Goal: Task Accomplishment & Management: Complete application form

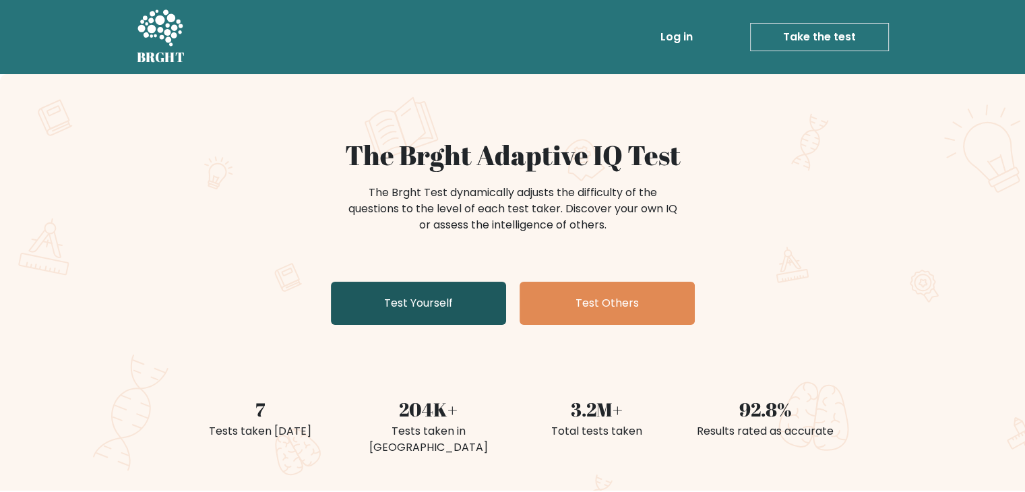
click at [415, 310] on link "Test Yourself" at bounding box center [418, 303] width 175 height 43
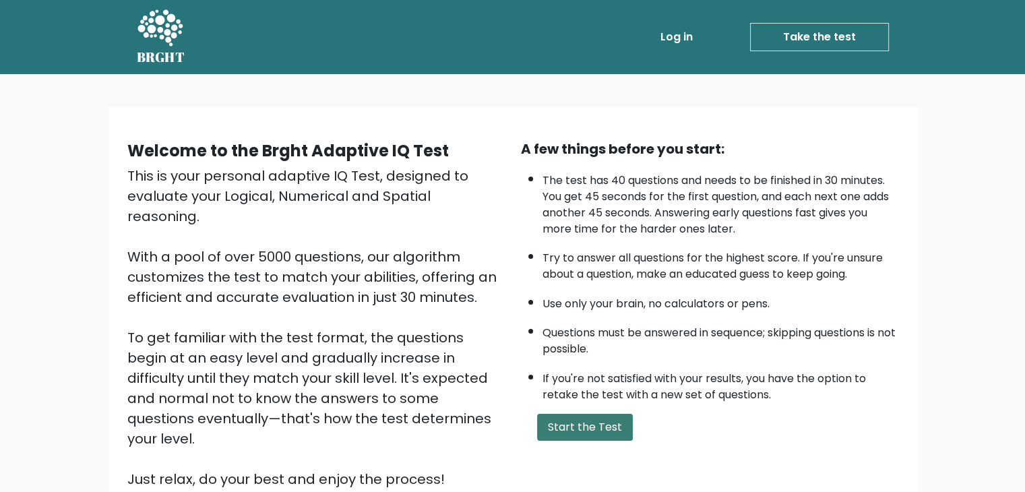
click at [598, 423] on button "Start the Test" at bounding box center [585, 427] width 96 height 27
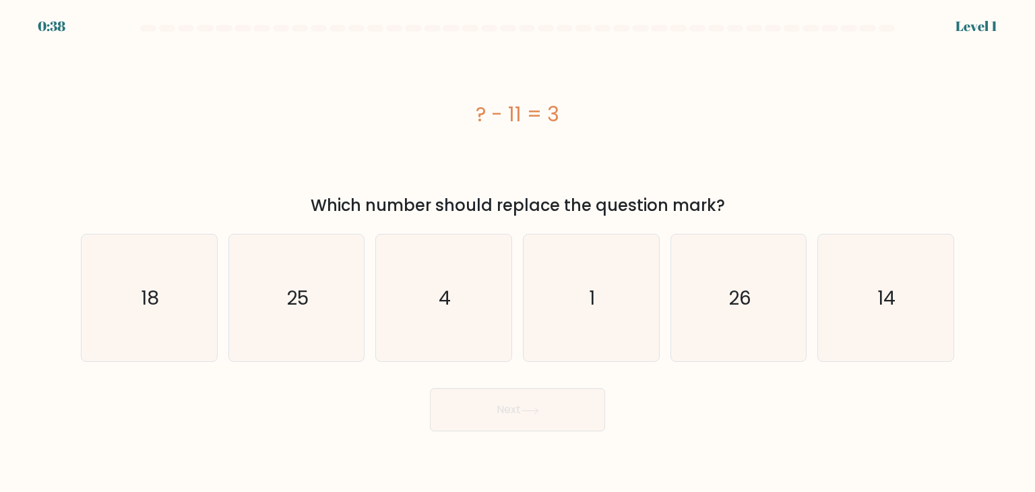
drag, startPoint x: 448, startPoint y: 106, endPoint x: 742, endPoint y: 200, distance: 308.7
click at [742, 200] on div "? - 11 = 3 Which number should replace the question mark?" at bounding box center [518, 128] width 890 height 177
copy div "? - 11 = 3 Which number should replace the question mark?"
click at [847, 329] on icon "14" at bounding box center [885, 298] width 127 height 127
click at [518, 253] on input "f. 14" at bounding box center [518, 249] width 1 height 7
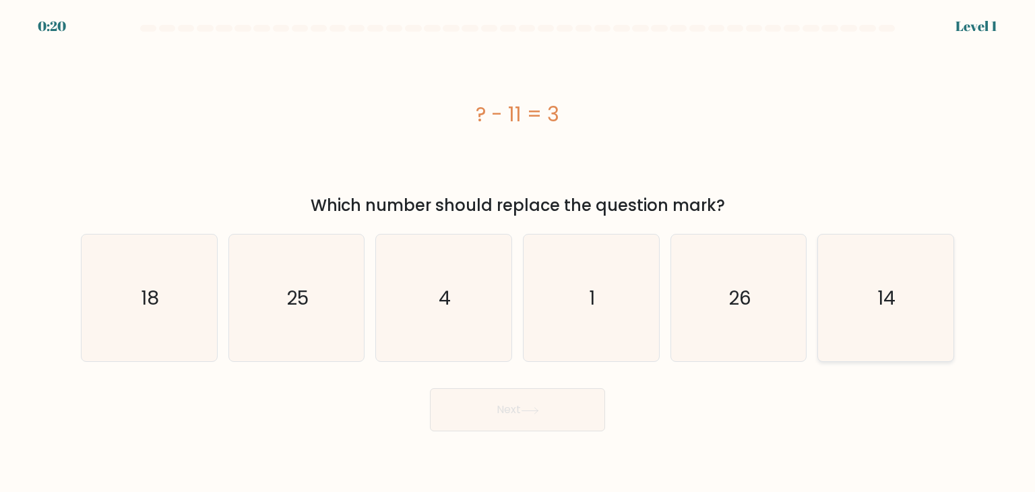
radio input "true"
click at [560, 415] on button "Next" at bounding box center [517, 409] width 175 height 43
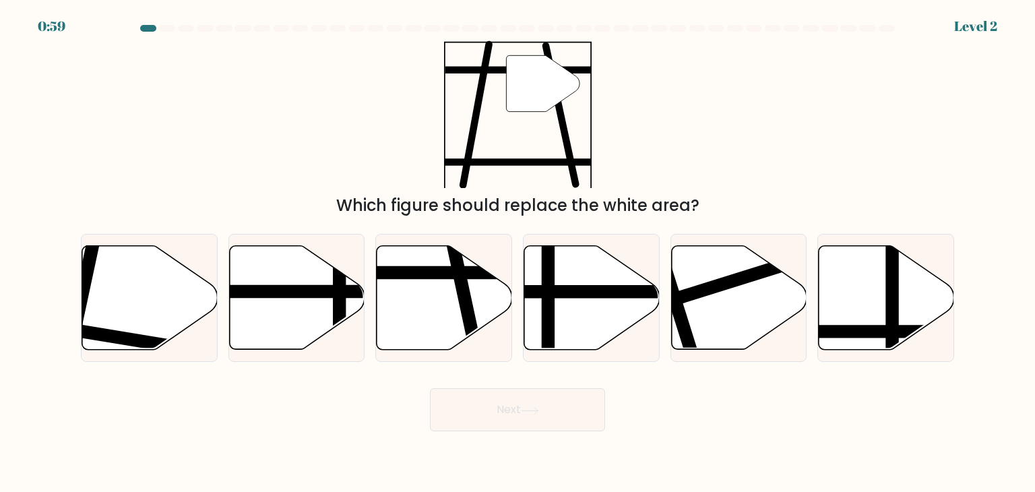
drag, startPoint x: 364, startPoint y: 34, endPoint x: 647, endPoint y: 168, distance: 313.0
click at [647, 168] on form at bounding box center [517, 228] width 1035 height 406
click at [434, 305] on icon at bounding box center [444, 298] width 135 height 104
click at [518, 253] on input "c." at bounding box center [518, 249] width 1 height 7
radio input "true"
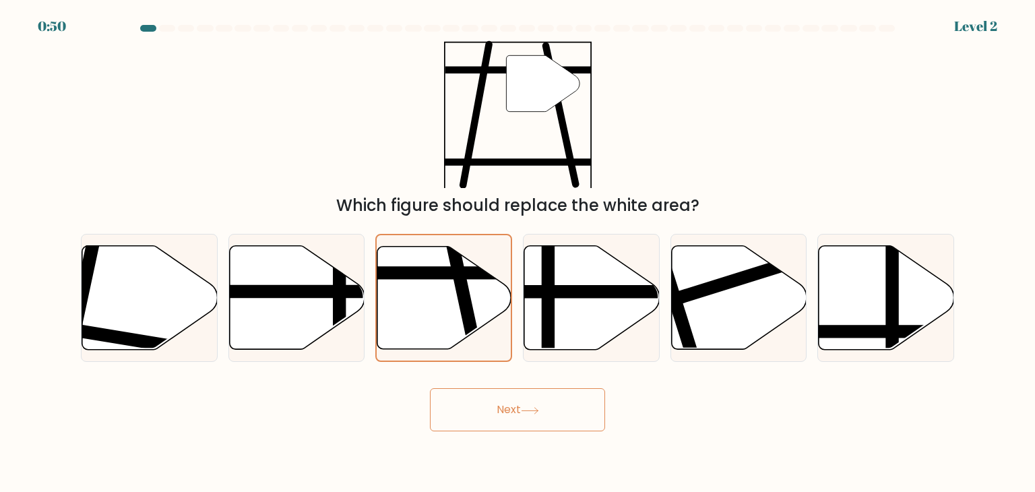
click at [526, 412] on icon at bounding box center [530, 410] width 18 height 7
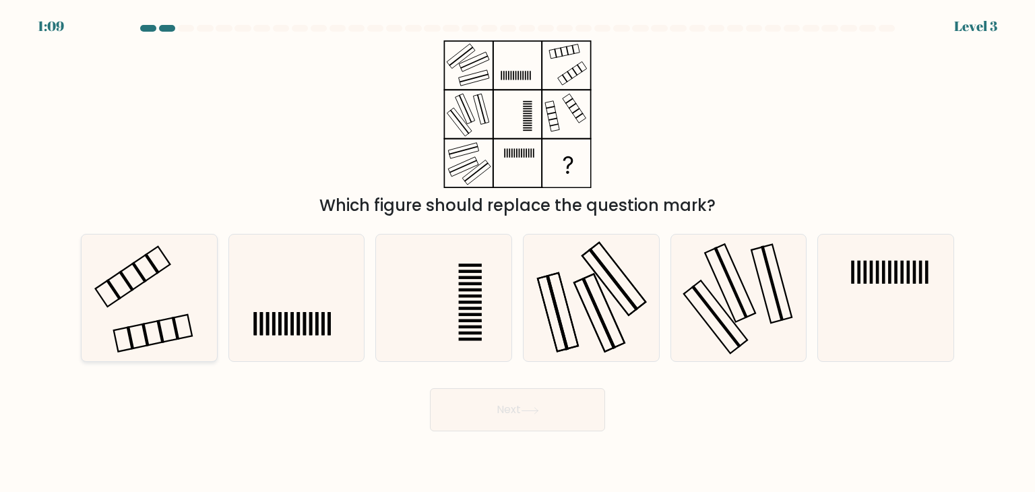
click at [175, 297] on icon at bounding box center [149, 298] width 127 height 127
click at [518, 253] on input "a." at bounding box center [518, 249] width 1 height 7
radio input "true"
click at [504, 412] on button "Next" at bounding box center [517, 409] width 175 height 43
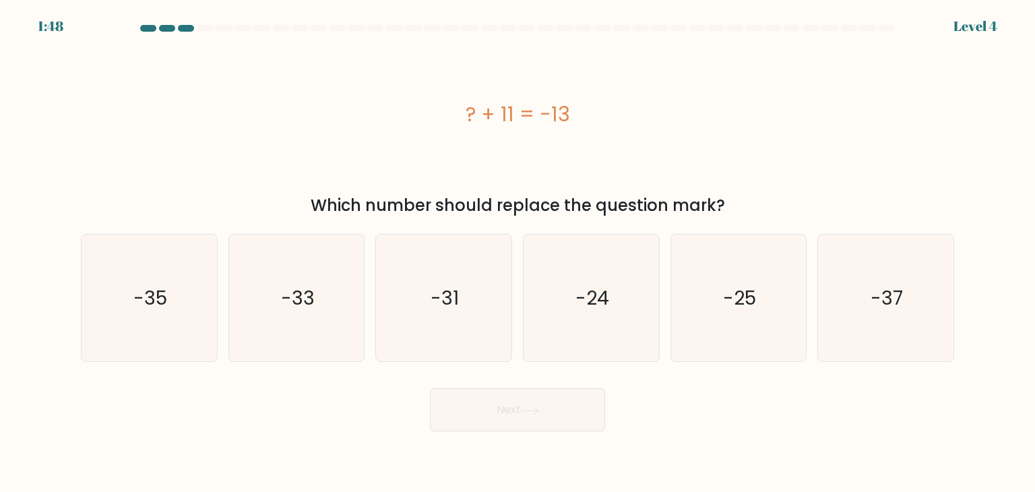
drag, startPoint x: 444, startPoint y: 87, endPoint x: 741, endPoint y: 216, distance: 323.6
click at [741, 216] on div "? + 11 = -13 Which number should replace the question mark?" at bounding box center [518, 128] width 890 height 177
copy div "? + 11 = -13 Which number should replace the question mark?"
click at [578, 305] on text "-24" at bounding box center [593, 297] width 34 height 27
click at [518, 253] on input "d. -24" at bounding box center [518, 249] width 1 height 7
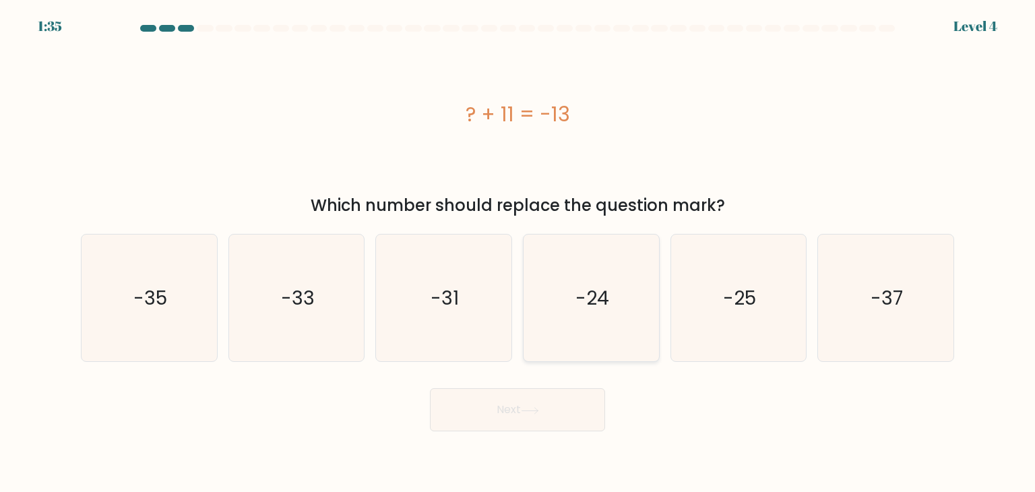
radio input "true"
click at [546, 413] on button "Next" at bounding box center [517, 409] width 175 height 43
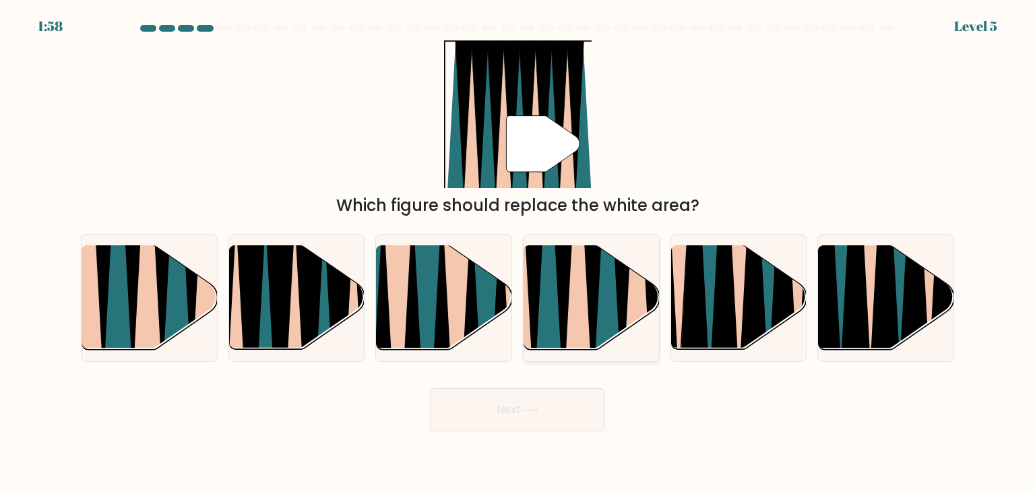
click at [555, 287] on icon at bounding box center [549, 244] width 30 height 270
click at [518, 253] on input "d." at bounding box center [518, 249] width 1 height 7
radio input "true"
click at [543, 412] on button "Next" at bounding box center [517, 409] width 175 height 43
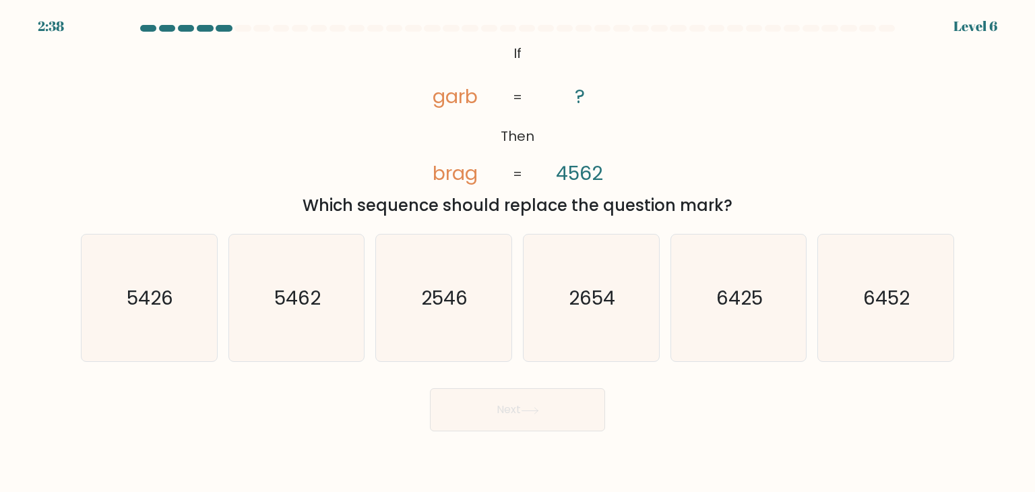
drag, startPoint x: 372, startPoint y: 31, endPoint x: 751, endPoint y: 201, distance: 415.2
click at [751, 201] on form "If ?" at bounding box center [517, 228] width 1035 height 406
copy form "@import url('https://fonts.googleapis.com/css?family=Abril+Fatface:400,100,100i…"
click at [684, 158] on div "@import url('https://fonts.googleapis.com/css?family=Abril+Fatface:400,100,100i…" at bounding box center [518, 128] width 890 height 177
click at [507, 44] on icon "@import url('https://fonts.googleapis.com/css?family=Abril+Fatface:400,100,100i…" at bounding box center [518, 114] width 240 height 148
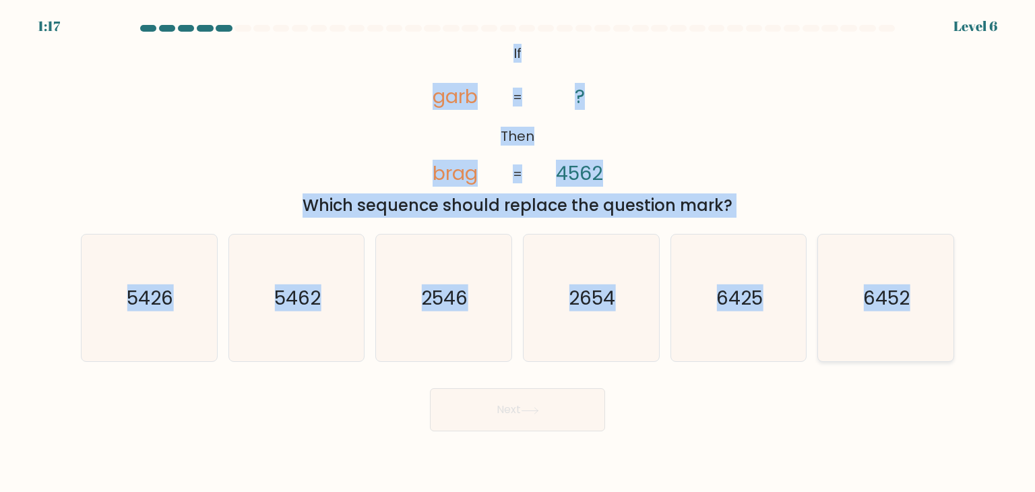
drag, startPoint x: 506, startPoint y: 42, endPoint x: 946, endPoint y: 315, distance: 518.6
click at [946, 315] on form "If ?" at bounding box center [517, 228] width 1035 height 406
copy form "If Then garb brag ? 4562 = = Which sequence should replace the question mark? a…"
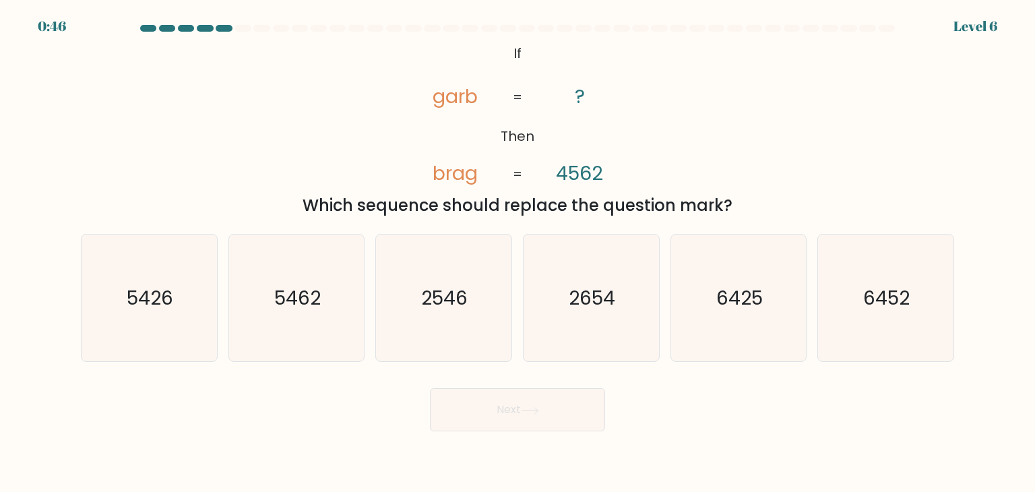
click at [336, 385] on div "Next" at bounding box center [518, 404] width 890 height 53
click at [882, 318] on icon "6452" at bounding box center [885, 298] width 127 height 127
click at [518, 253] on input "f. 6452" at bounding box center [518, 249] width 1 height 7
radio input "true"
click at [565, 409] on button "Next" at bounding box center [517, 409] width 175 height 43
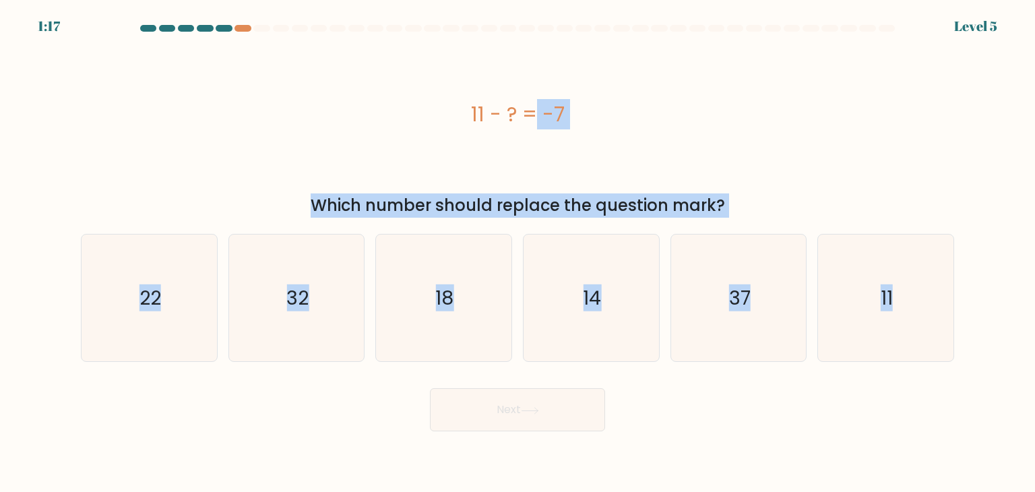
drag, startPoint x: 468, startPoint y: 87, endPoint x: 898, endPoint y: 373, distance: 516.8
click at [1013, 375] on form "a." at bounding box center [517, 228] width 1035 height 406
copy form "11 - ? = -7 Which number should replace the question mark? a. 22 b. 32 c. 18 d.…"
click at [466, 315] on icon "18" at bounding box center [443, 298] width 127 height 127
click at [518, 253] on input "c. 18" at bounding box center [518, 249] width 1 height 7
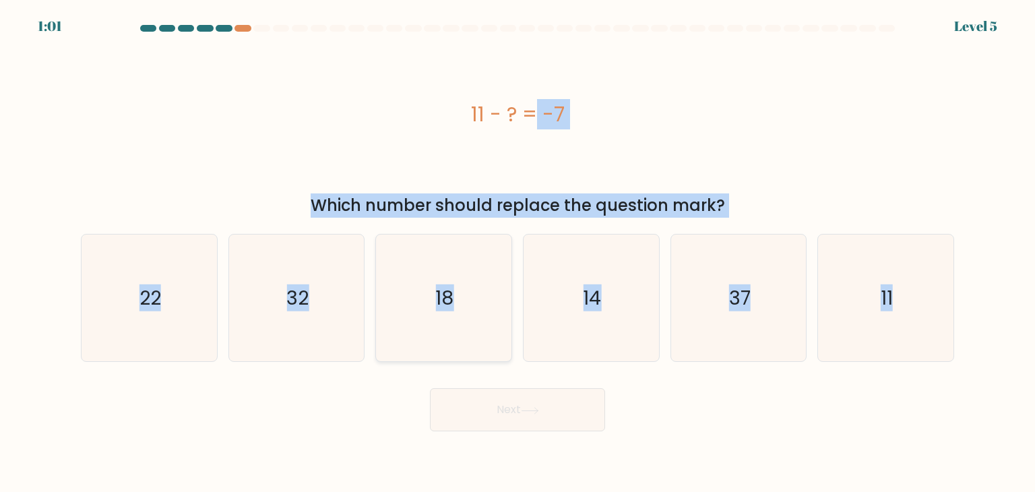
radio input "true"
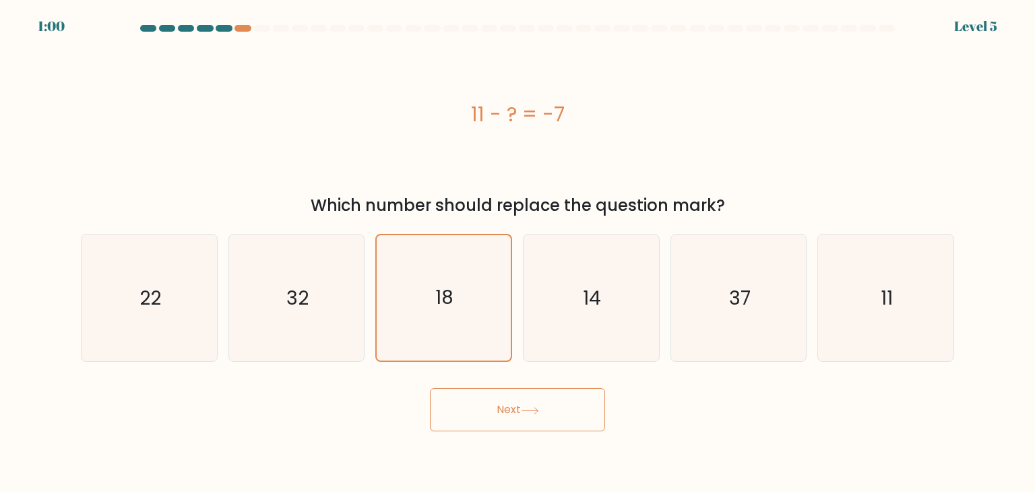
click at [493, 413] on button "Next" at bounding box center [517, 409] width 175 height 43
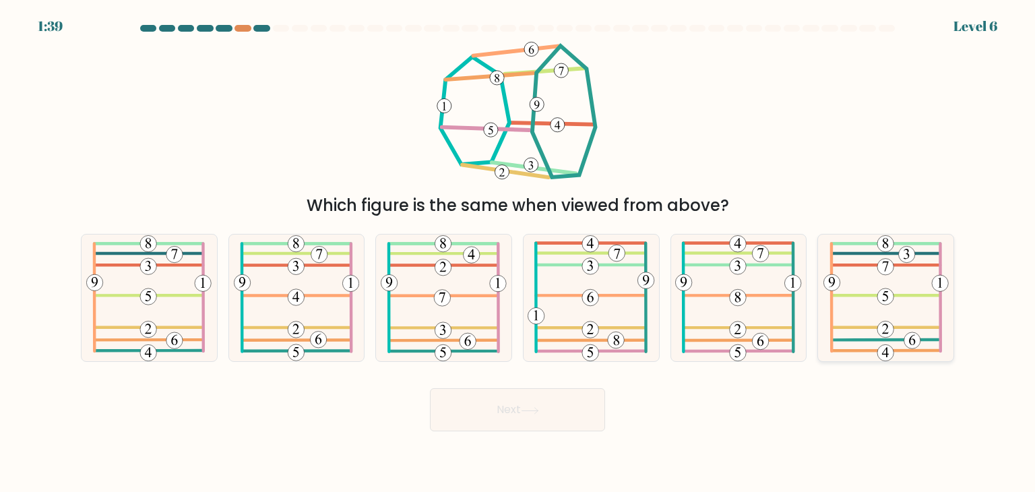
drag, startPoint x: 388, startPoint y: 23, endPoint x: 828, endPoint y: 334, distance: 538.3
click at [936, 348] on body "1:39 Level 6" at bounding box center [517, 246] width 1035 height 492
click at [280, 109] on div "Which figure is the same when viewed from above?" at bounding box center [518, 128] width 890 height 177
click at [601, 295] on 386 at bounding box center [591, 295] width 110 height 0
click at [518, 253] on input "d." at bounding box center [518, 249] width 1 height 7
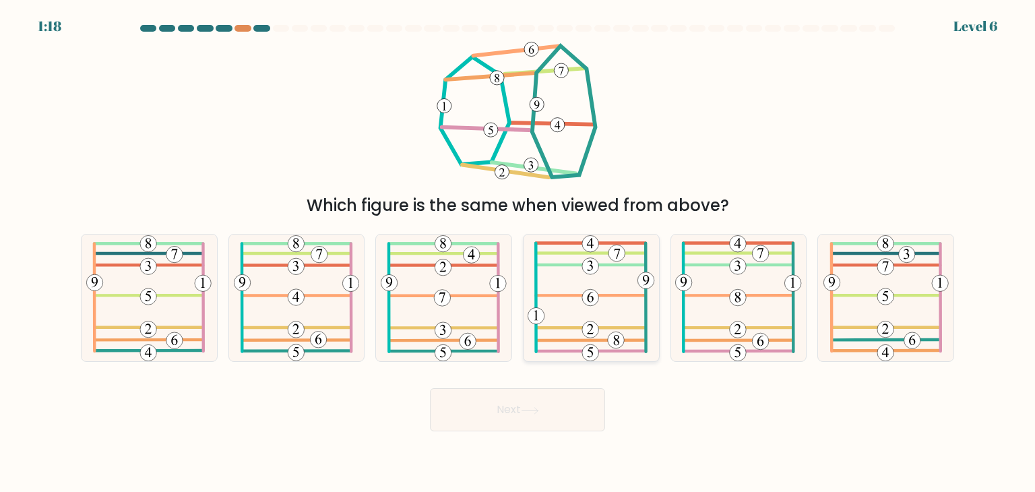
radio input "true"
click at [544, 416] on button "Next" at bounding box center [517, 409] width 175 height 43
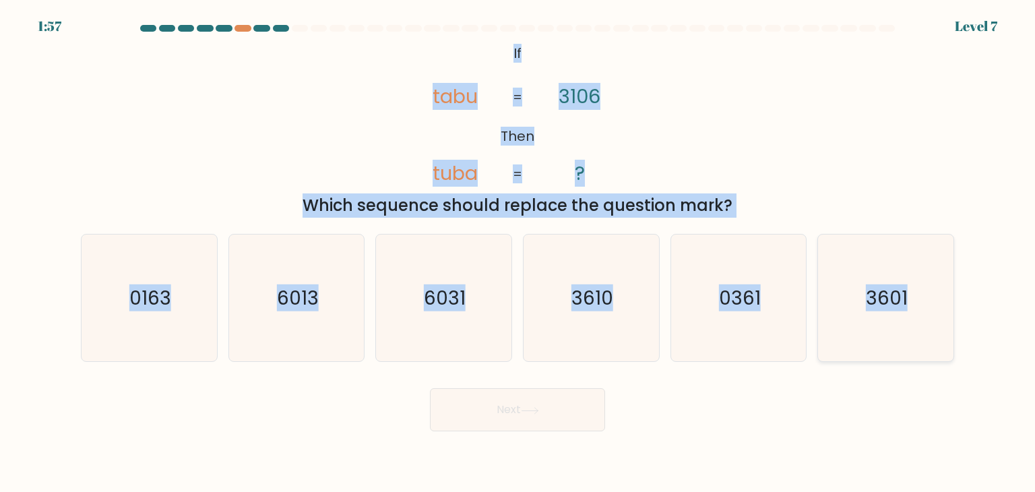
drag, startPoint x: 536, startPoint y: 108, endPoint x: 936, endPoint y: 305, distance: 445.9
click at [936, 305] on form "If ?" at bounding box center [517, 228] width 1035 height 406
copy form "If Then tabu tuba 3106 ? = = Which sequence should replace the question mark? a…"
click at [868, 322] on icon "3601" at bounding box center [885, 298] width 127 height 127
click at [518, 253] on input "f. 3601" at bounding box center [518, 249] width 1 height 7
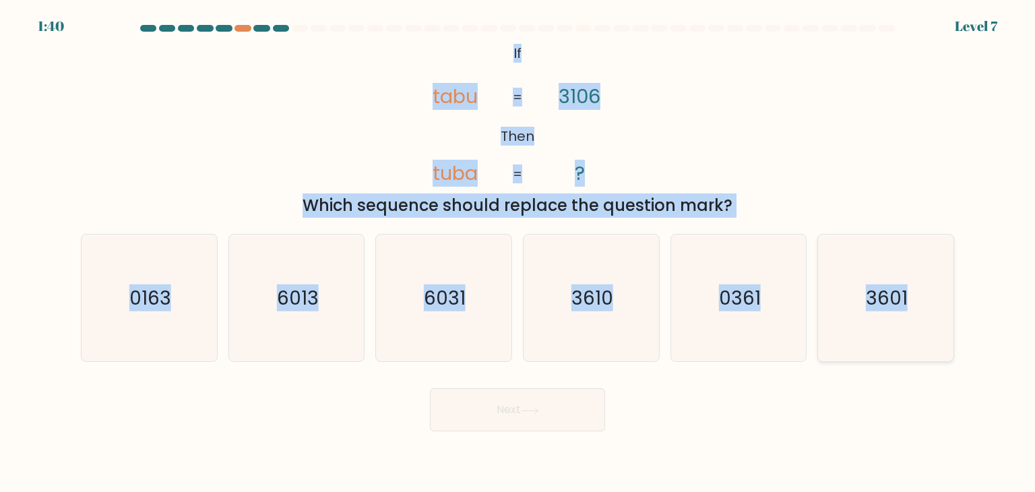
radio input "true"
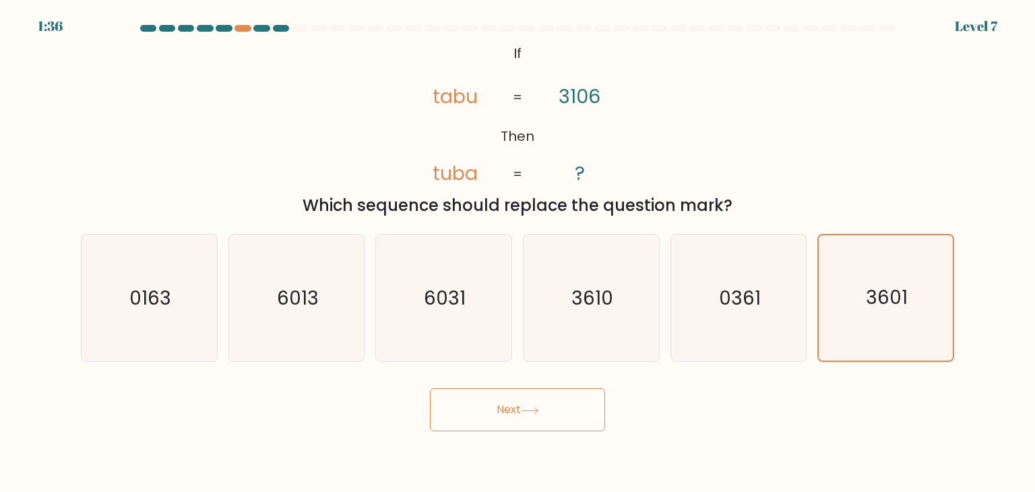
click at [486, 409] on button "Next" at bounding box center [517, 409] width 175 height 43
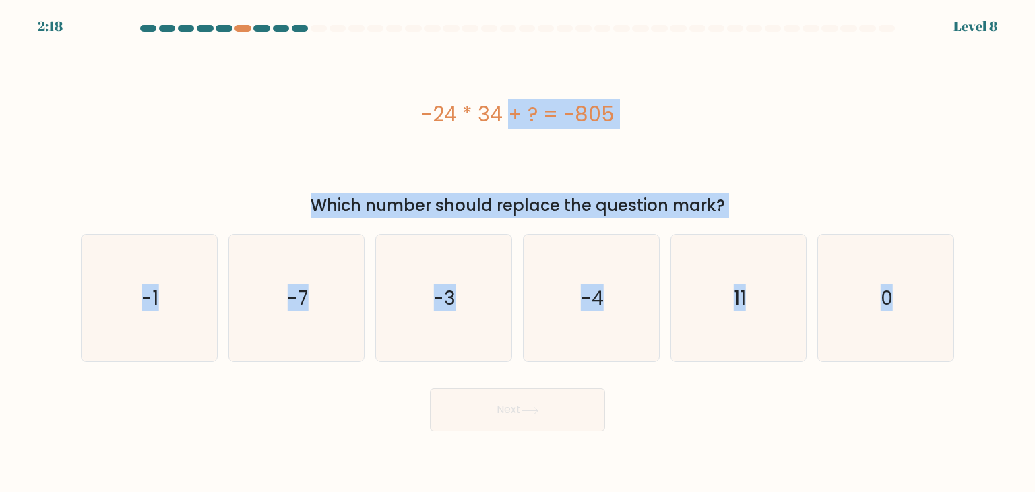
drag, startPoint x: 421, startPoint y: 63, endPoint x: 984, endPoint y: 334, distance: 624.1
click at [984, 334] on form "a. 0" at bounding box center [517, 228] width 1035 height 406
copy form "-24 * 34 + ? = -805 Which number should replace the question mark? a. -1 b. -7 …"
click at [754, 304] on icon "11" at bounding box center [738, 298] width 127 height 127
click at [518, 253] on input "e. 11" at bounding box center [518, 249] width 1 height 7
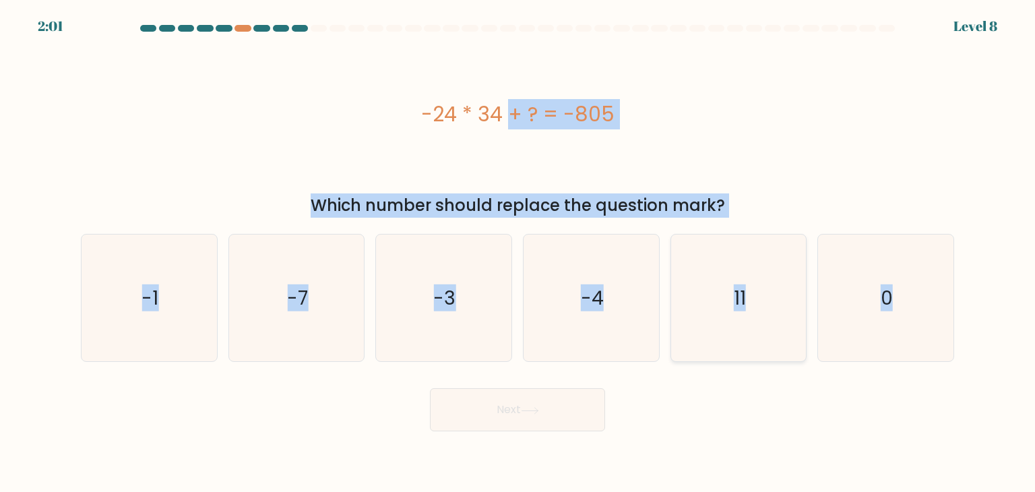
radio input "true"
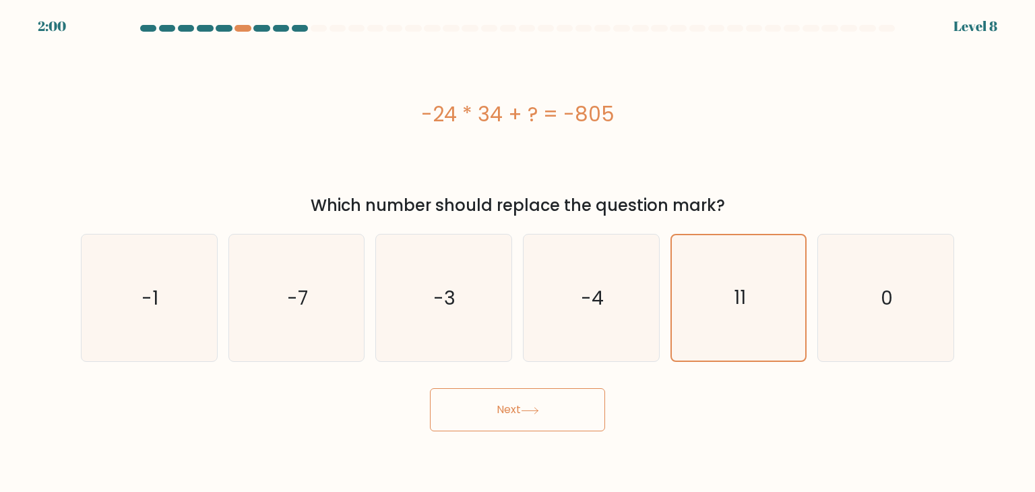
click at [562, 416] on button "Next" at bounding box center [517, 409] width 175 height 43
click at [496, 410] on button "Next" at bounding box center [517, 409] width 175 height 43
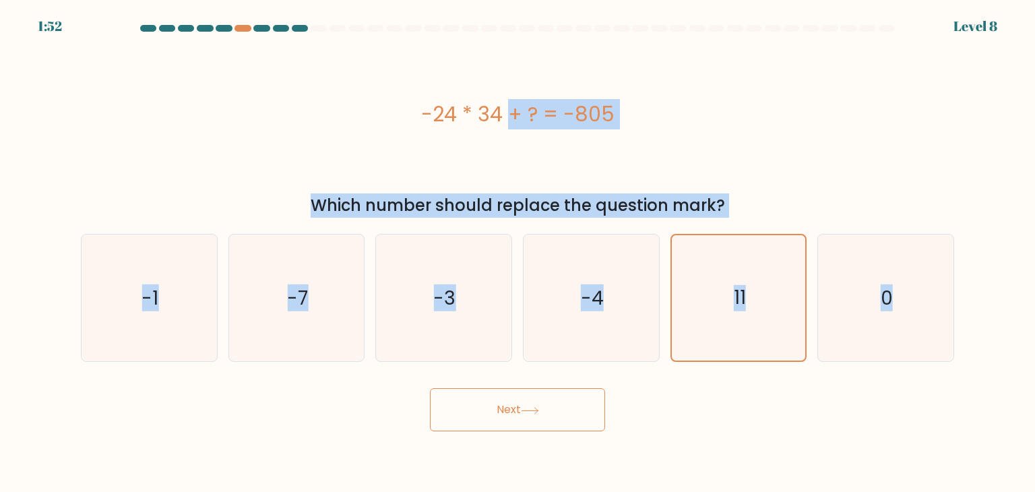
drag, startPoint x: 399, startPoint y: 65, endPoint x: 934, endPoint y: 409, distance: 636.0
click at [934, 409] on form "a. 0" at bounding box center [517, 228] width 1035 height 406
copy form "-24 * 34 + ? = -805 Which number should replace the question mark? a. -1 b. -7 …"
click at [698, 319] on icon "11" at bounding box center [738, 297] width 125 height 125
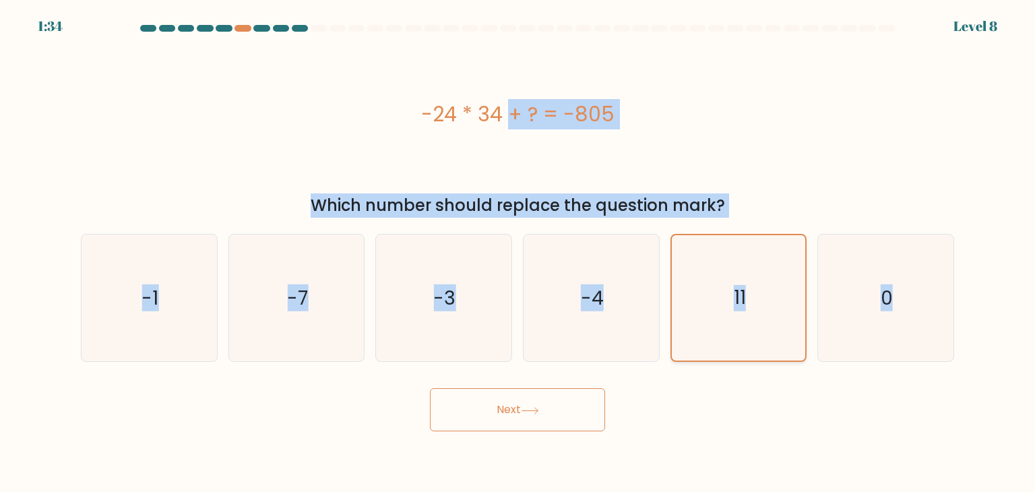
click at [518, 253] on input "e. 11" at bounding box center [518, 249] width 1 height 7
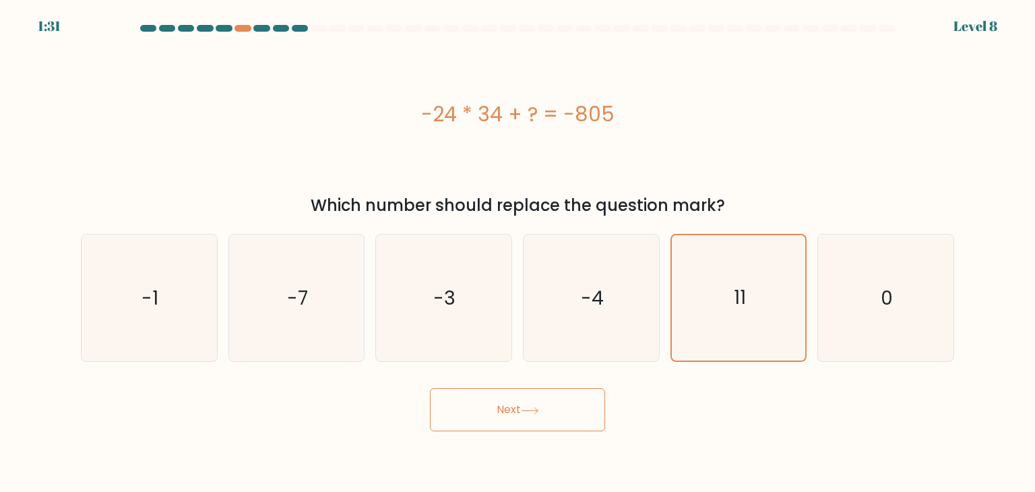
click at [530, 412] on icon at bounding box center [530, 410] width 18 height 7
click at [499, 411] on button "Next" at bounding box center [517, 409] width 175 height 43
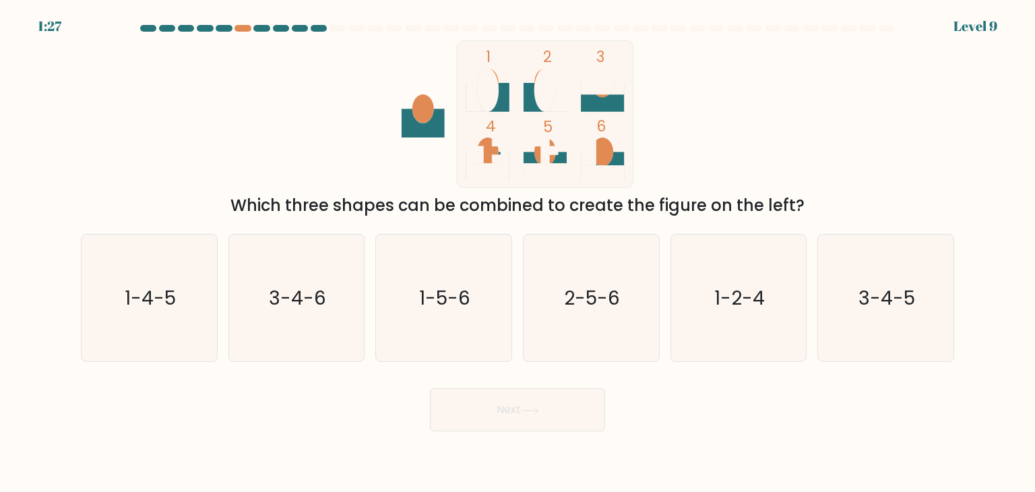
click at [493, 411] on button "Next" at bounding box center [517, 409] width 175 height 43
click at [341, 408] on div "Next" at bounding box center [518, 404] width 890 height 53
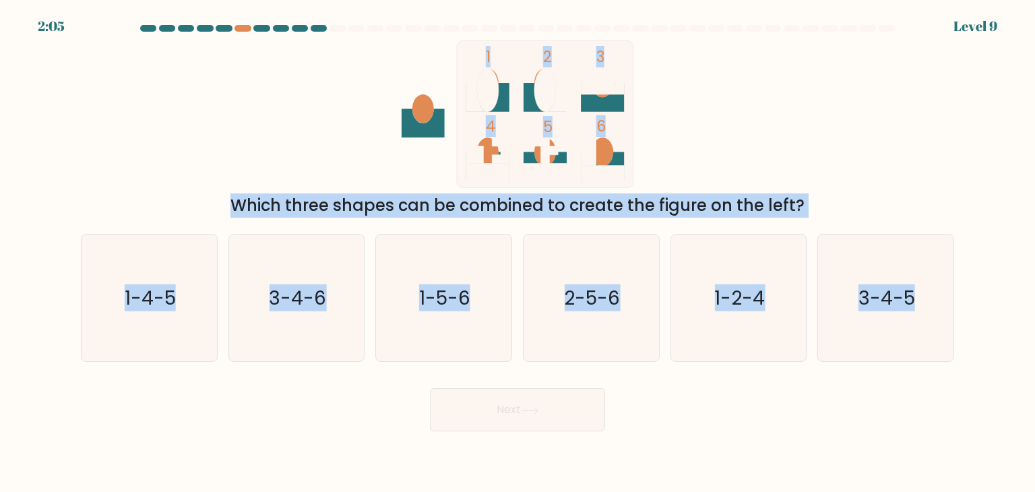
drag, startPoint x: 436, startPoint y: 40, endPoint x: 965, endPoint y: 348, distance: 611.7
click at [965, 348] on form at bounding box center [517, 228] width 1035 height 406
click at [925, 143] on div "1 2 3 4 5 6 Which three shapes can be combined to create the figure on the left?" at bounding box center [518, 128] width 890 height 177
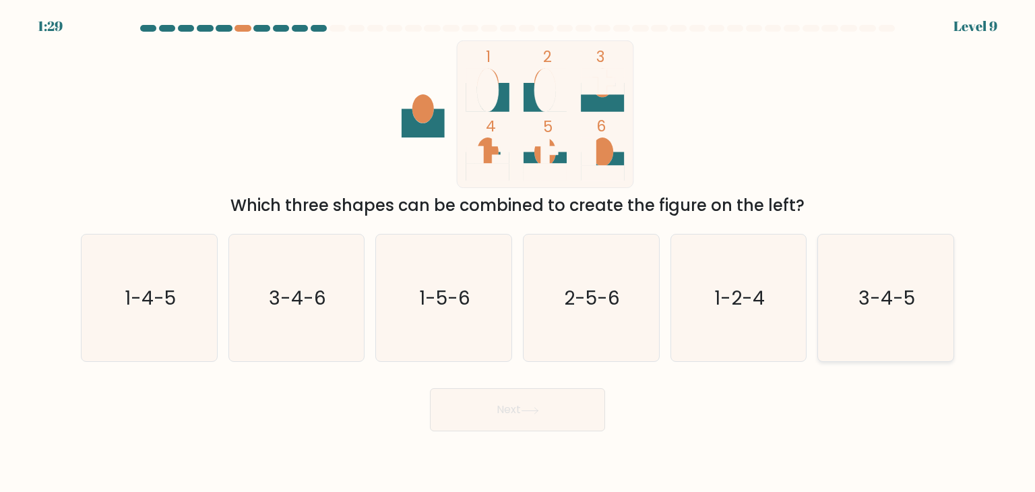
click at [905, 330] on icon "3-4-5" at bounding box center [885, 298] width 127 height 127
click at [518, 253] on input "f. 3-4-5" at bounding box center [518, 249] width 1 height 7
radio input "true"
click at [569, 408] on button "Next" at bounding box center [517, 409] width 175 height 43
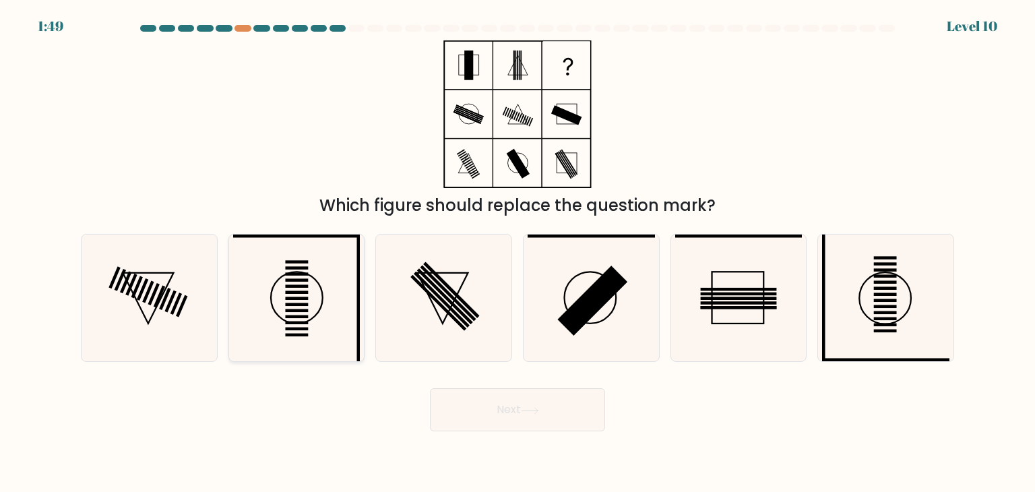
click at [302, 292] on rect at bounding box center [296, 292] width 23 height 3
click at [518, 253] on input "b." at bounding box center [518, 249] width 1 height 7
radio input "true"
click at [545, 400] on button "Next" at bounding box center [517, 409] width 175 height 43
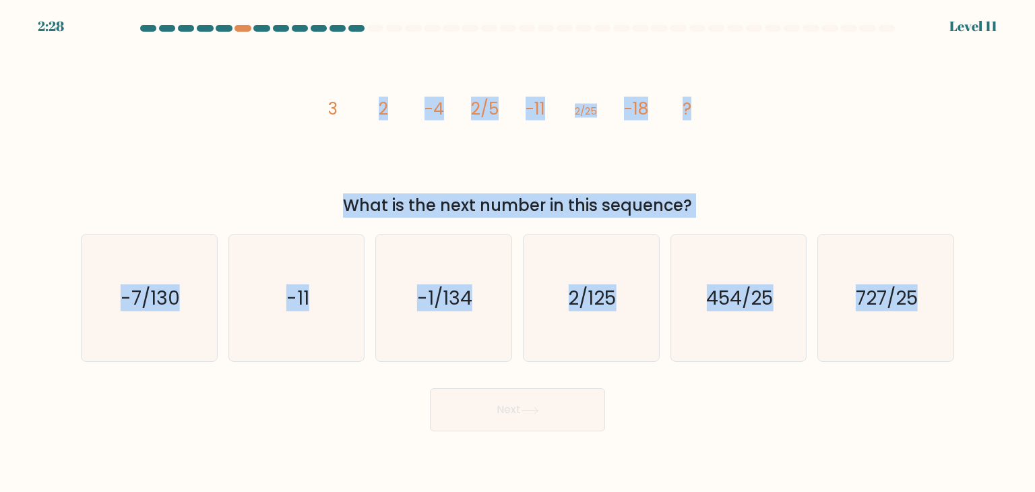
drag, startPoint x: 305, startPoint y: 59, endPoint x: 994, endPoint y: 381, distance: 760.3
click at [994, 381] on form at bounding box center [517, 228] width 1035 height 406
copy form "2 -4 2/5 -11 2/25 -18 ? What is the next number in this sequence? a. -7/130 b. …"
click at [607, 330] on icon "2/125" at bounding box center [591, 298] width 127 height 127
click at [518, 253] on input "d. 2/125" at bounding box center [518, 249] width 1 height 7
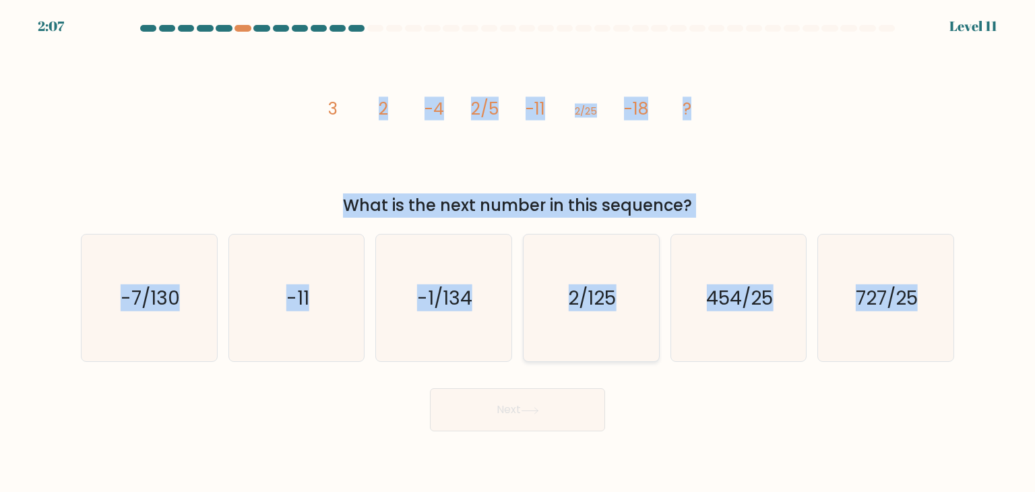
radio input "true"
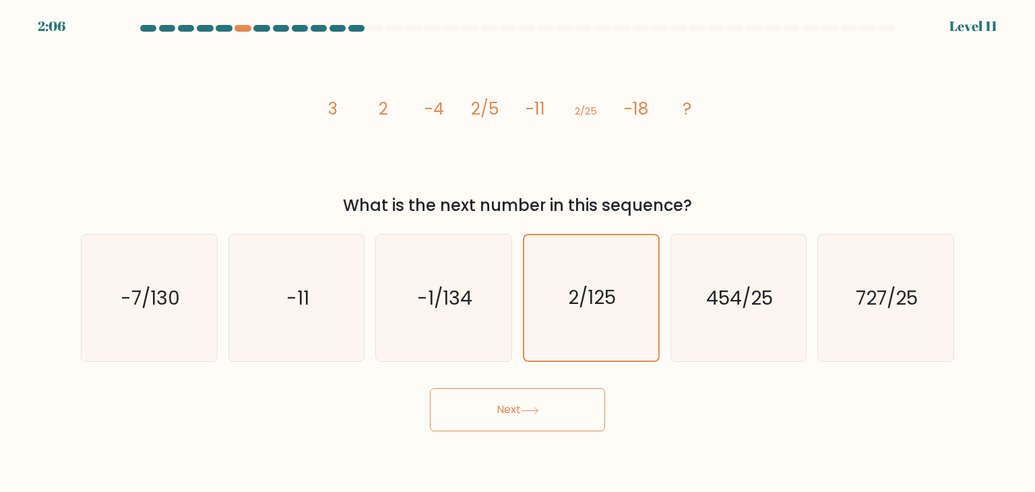
click at [562, 414] on button "Next" at bounding box center [517, 409] width 175 height 43
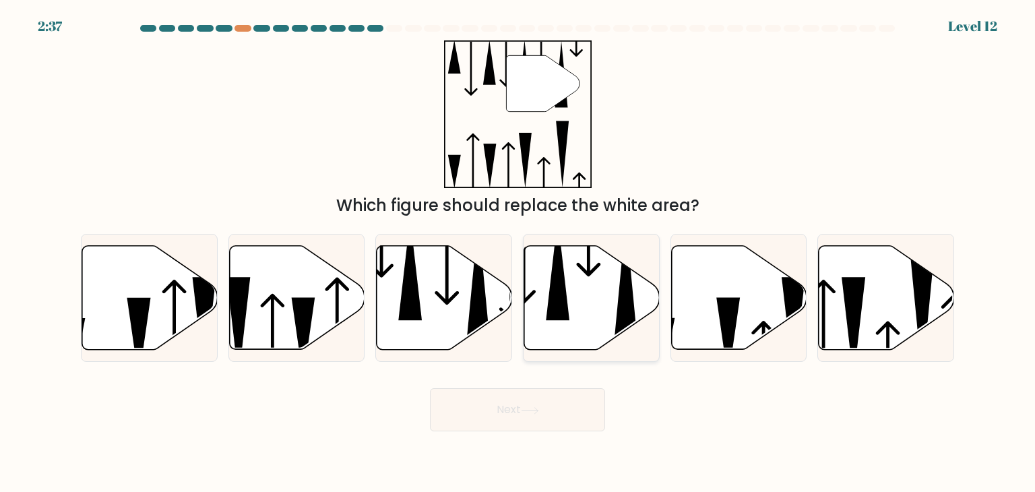
click at [598, 324] on icon at bounding box center [591, 298] width 135 height 104
click at [518, 253] on input "d." at bounding box center [518, 249] width 1 height 7
radio input "true"
click at [539, 413] on icon at bounding box center [530, 410] width 18 height 7
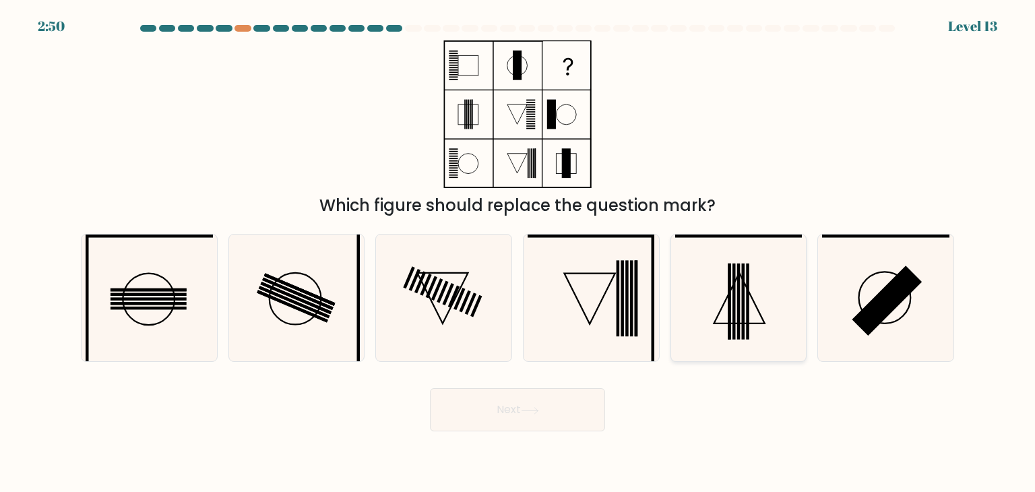
click at [724, 300] on icon at bounding box center [738, 298] width 127 height 127
click at [518, 253] on input "e." at bounding box center [518, 249] width 1 height 7
radio input "true"
click at [560, 404] on button "Next" at bounding box center [517, 409] width 175 height 43
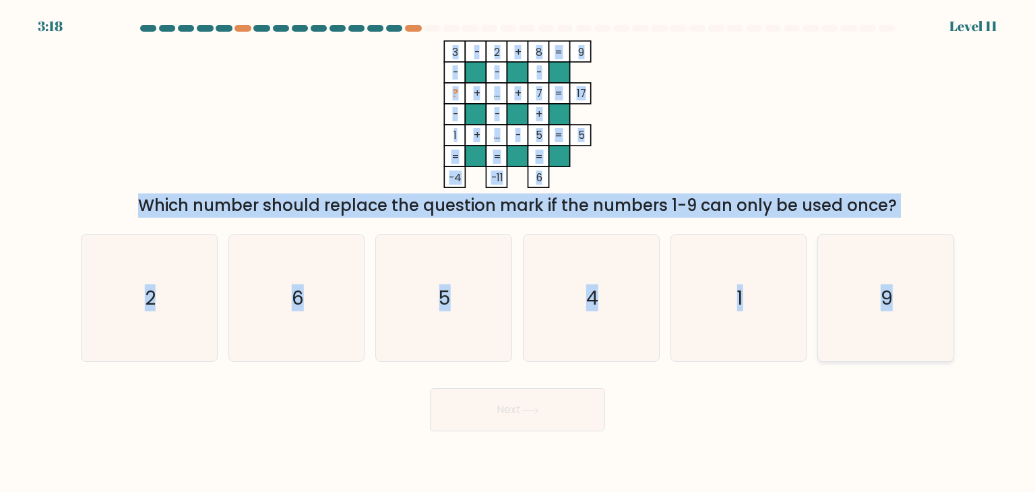
drag, startPoint x: 437, startPoint y: 30, endPoint x: 946, endPoint y: 335, distance: 593.8
click at [946, 335] on form at bounding box center [517, 228] width 1035 height 406
click at [989, 205] on form at bounding box center [517, 228] width 1035 height 406
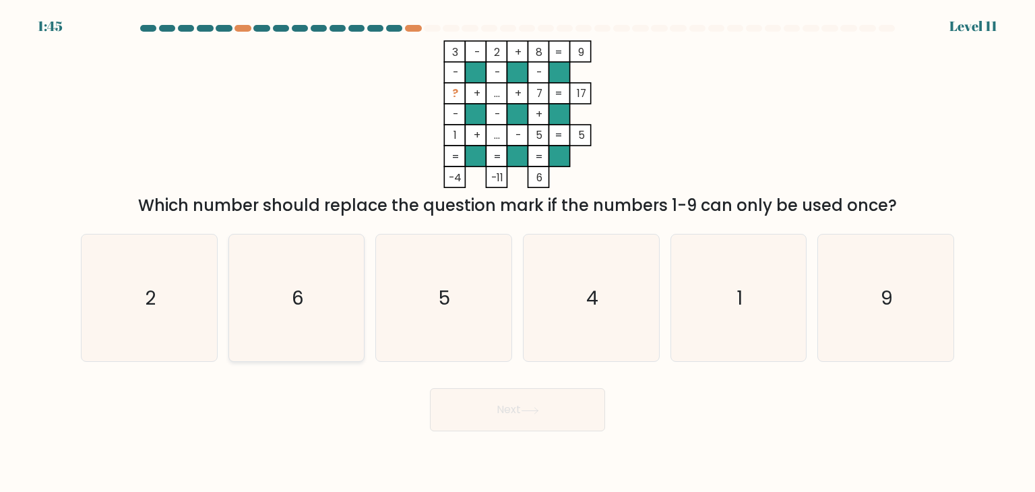
click at [328, 306] on icon "6" at bounding box center [296, 298] width 127 height 127
click at [518, 253] on input "b. 6" at bounding box center [518, 249] width 1 height 7
radio input "true"
click at [503, 419] on button "Next" at bounding box center [517, 409] width 175 height 43
click at [524, 411] on icon at bounding box center [530, 410] width 18 height 7
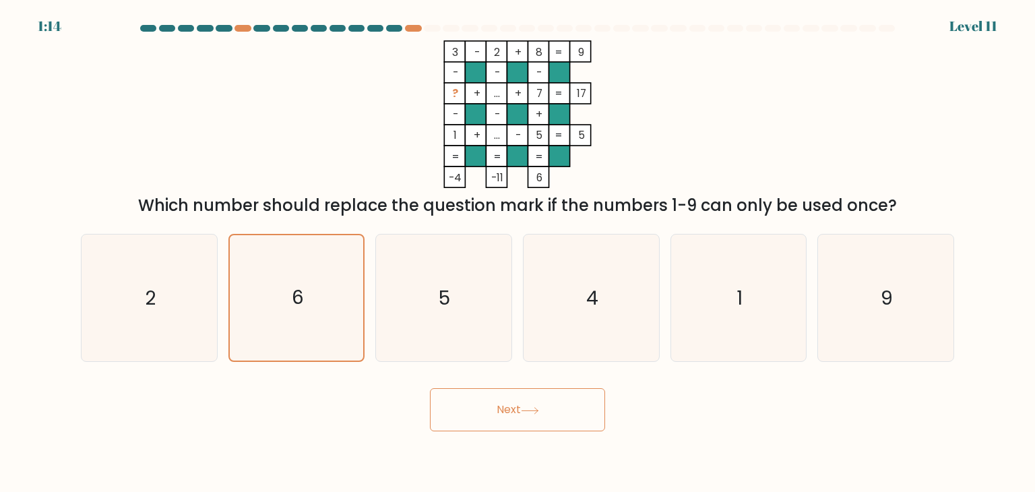
click at [533, 412] on icon at bounding box center [530, 410] width 18 height 7
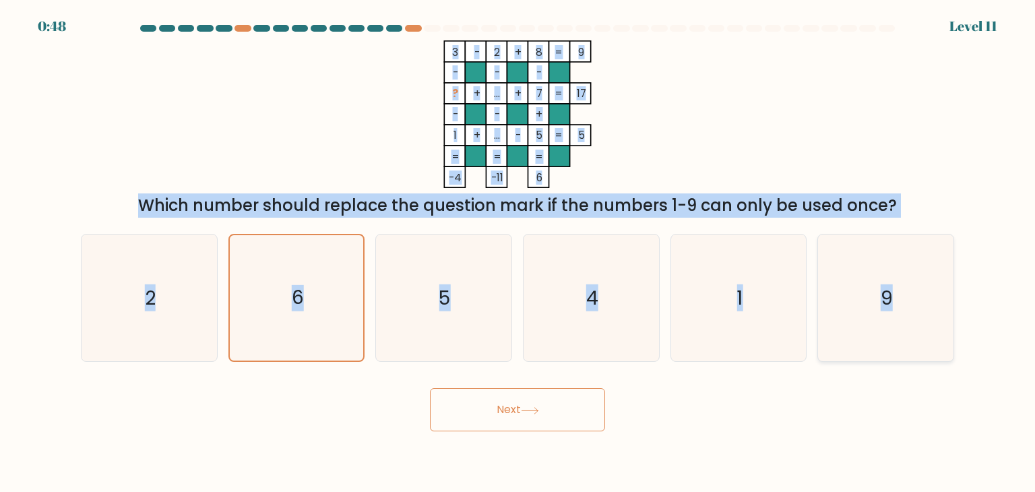
drag, startPoint x: 444, startPoint y: 34, endPoint x: 887, endPoint y: 331, distance: 534.0
click at [917, 309] on form at bounding box center [517, 228] width 1035 height 406
click at [515, 419] on button "Next" at bounding box center [517, 409] width 175 height 43
click at [523, 411] on button "Next" at bounding box center [517, 409] width 175 height 43
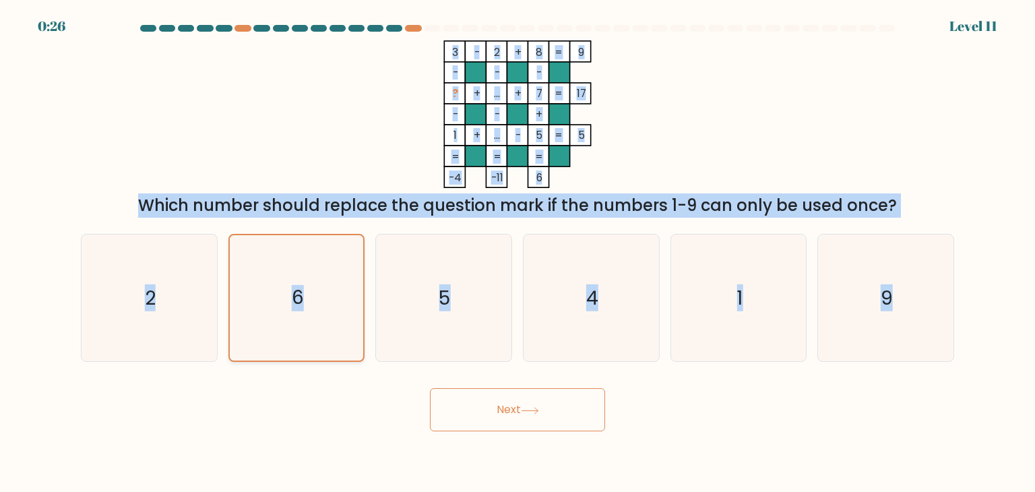
click at [331, 332] on icon "6" at bounding box center [296, 297] width 125 height 125
click at [518, 253] on input "b. 6" at bounding box center [518, 249] width 1 height 7
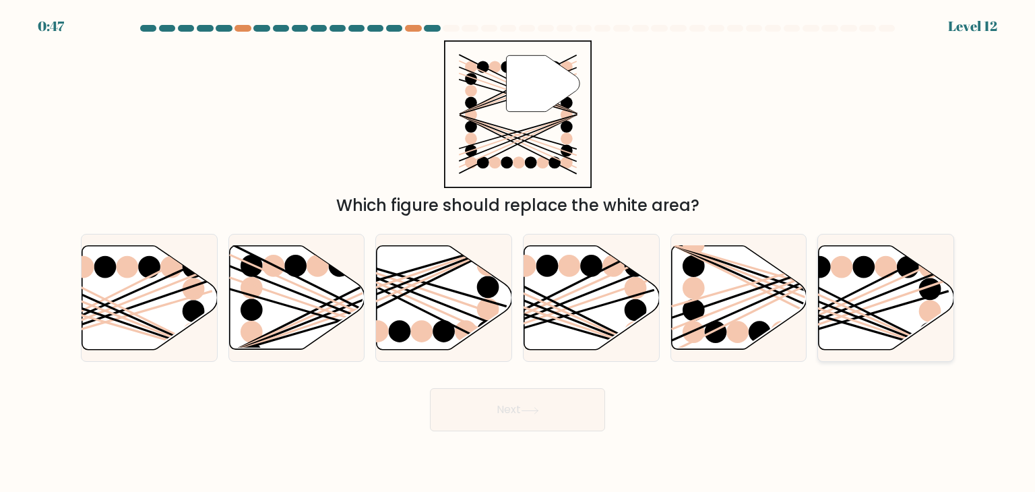
click at [884, 322] on icon at bounding box center [886, 298] width 135 height 104
click at [518, 253] on input "f." at bounding box center [518, 249] width 1 height 7
radio input "true"
click at [567, 405] on button "Next" at bounding box center [517, 409] width 175 height 43
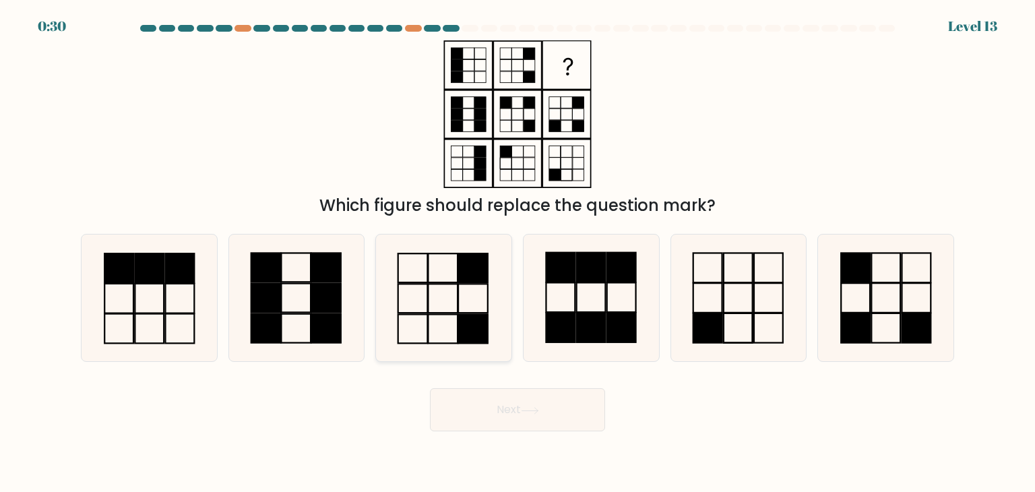
click at [443, 313] on rect at bounding box center [444, 298] width 30 height 29
click at [518, 253] on input "c." at bounding box center [518, 249] width 1 height 7
radio input "true"
click at [504, 402] on button "Next" at bounding box center [517, 409] width 175 height 43
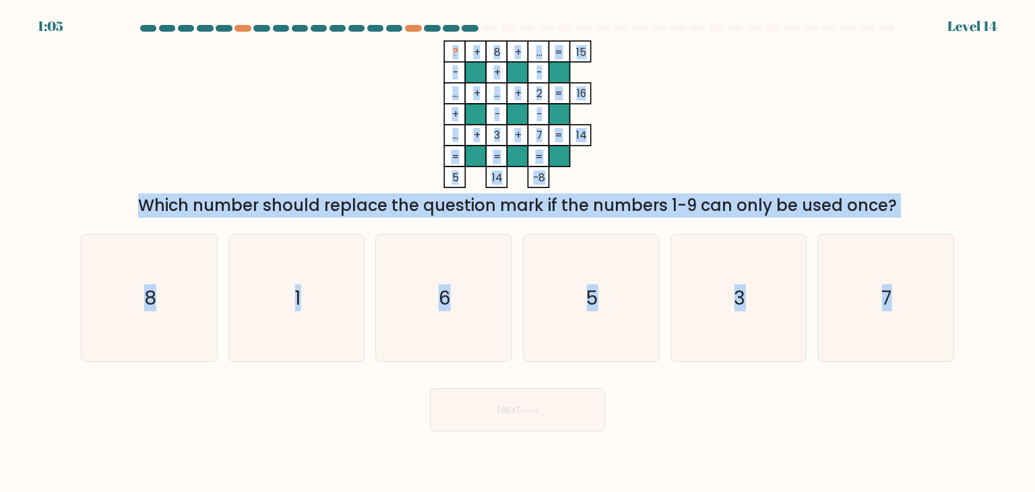
drag, startPoint x: 433, startPoint y: 34, endPoint x: 955, endPoint y: 359, distance: 615.0
click at [955, 359] on form at bounding box center [517, 228] width 1035 height 406
click at [967, 154] on form at bounding box center [517, 228] width 1035 height 406
